Goal: Task Accomplishment & Management: Use online tool/utility

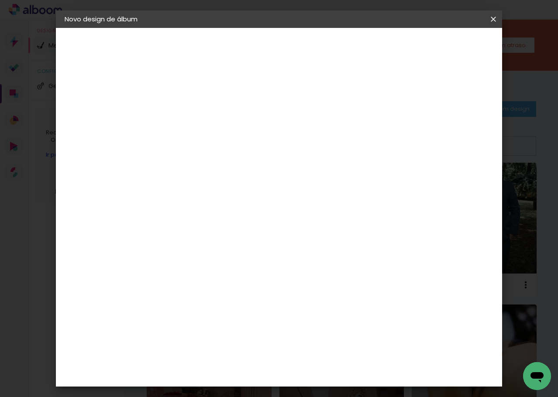
click at [0, 0] on iron-icon at bounding box center [0, 0] width 0 height 0
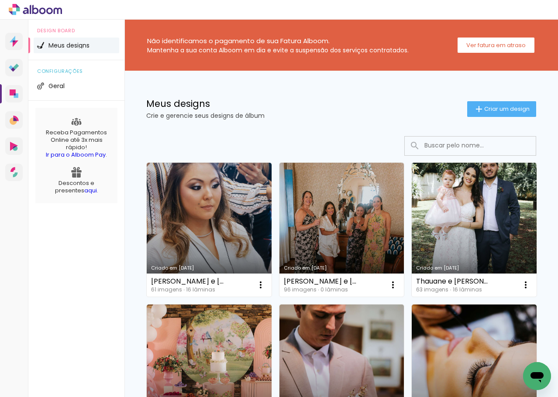
click at [63, 45] on span "Meus designs" at bounding box center [68, 45] width 41 height 6
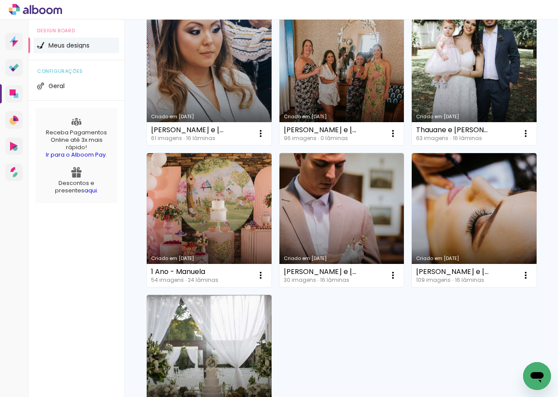
scroll to position [145, 0]
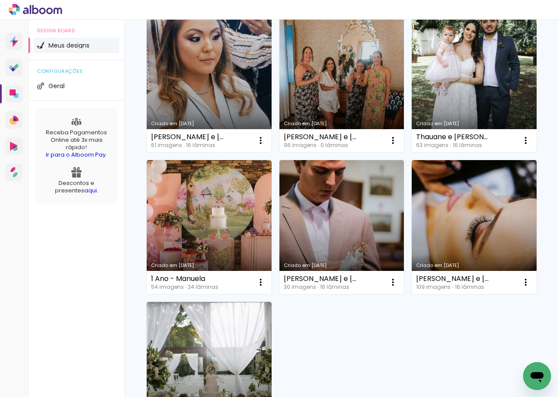
click at [207, 107] on link "Criado em [DATE]" at bounding box center [209, 85] width 125 height 134
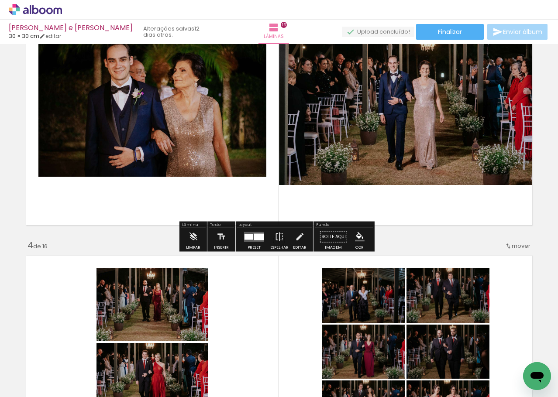
scroll to position [568, 0]
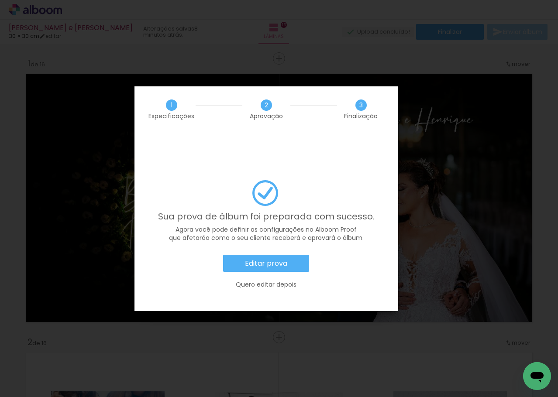
scroll to position [0, 2647]
click at [0, 0] on slot "Editar prova" at bounding box center [0, 0] width 0 height 0
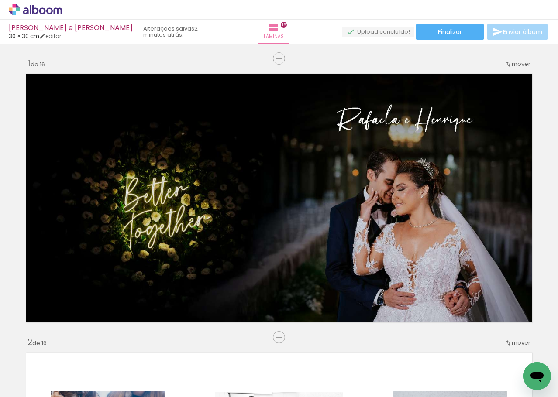
scroll to position [0, 2647]
